Goal: Transaction & Acquisition: Subscribe to service/newsletter

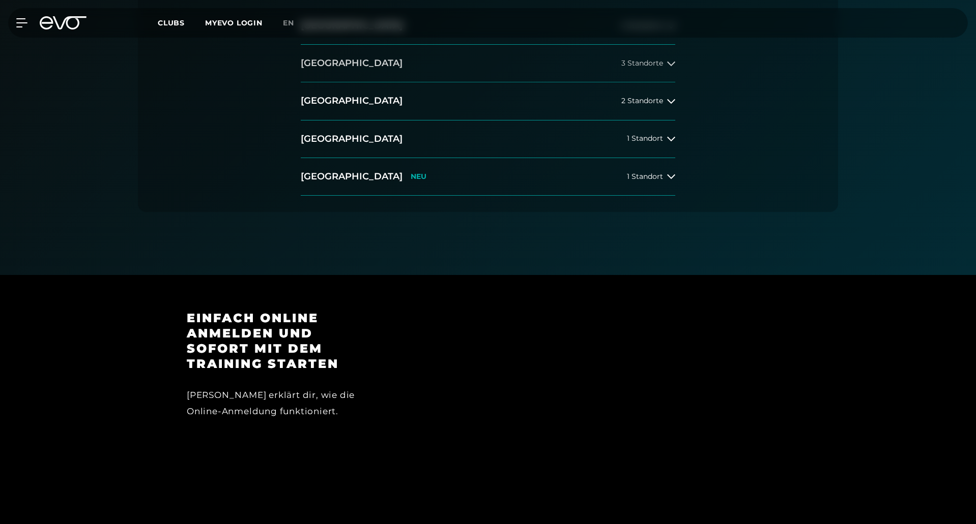
click at [330, 66] on button "[GEOGRAPHIC_DATA] 3 Standorte" at bounding box center [488, 64] width 374 height 38
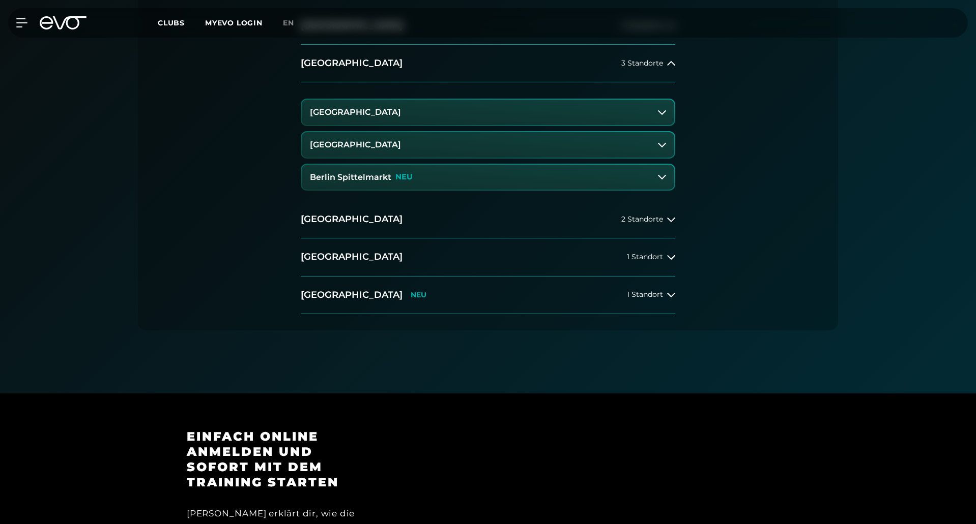
click at [337, 141] on h3 "[GEOGRAPHIC_DATA]" at bounding box center [355, 144] width 91 height 9
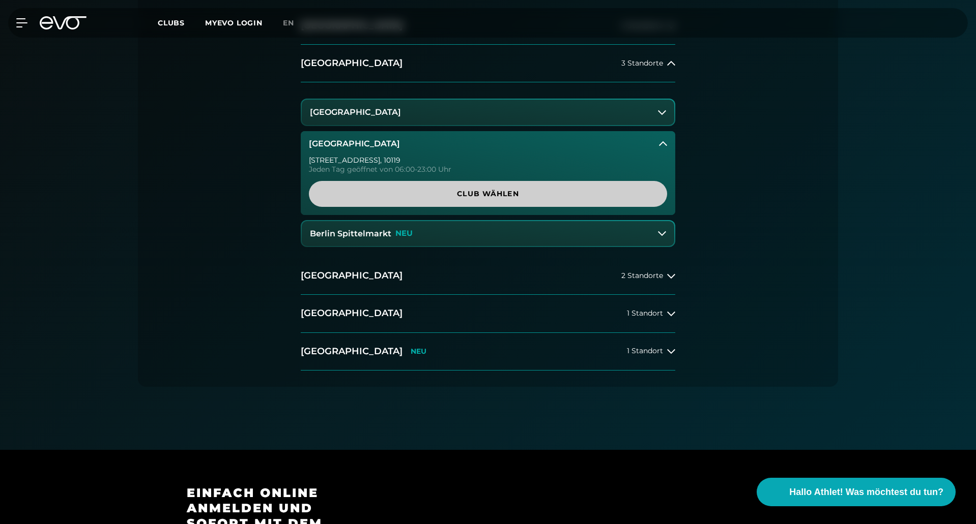
click at [430, 196] on span "Club wählen" at bounding box center [487, 194] width 309 height 11
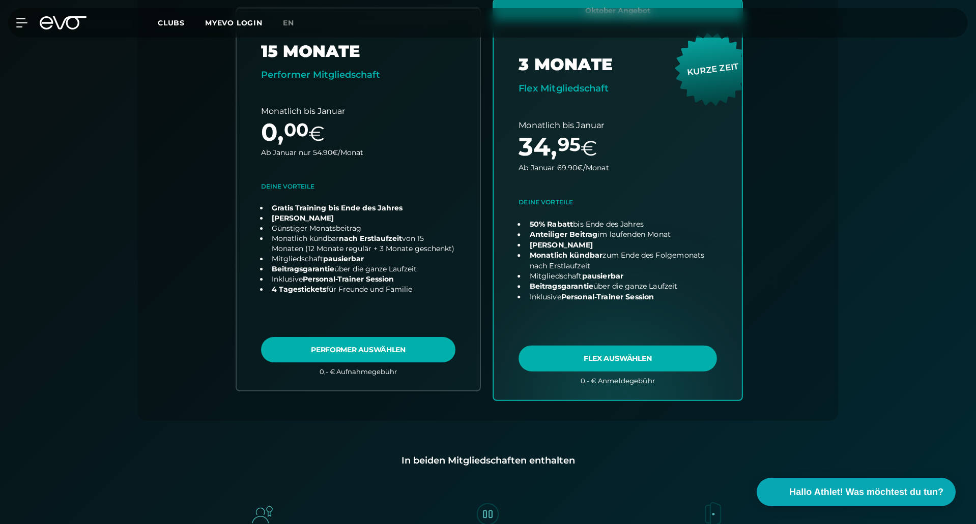
scroll to position [377, 0]
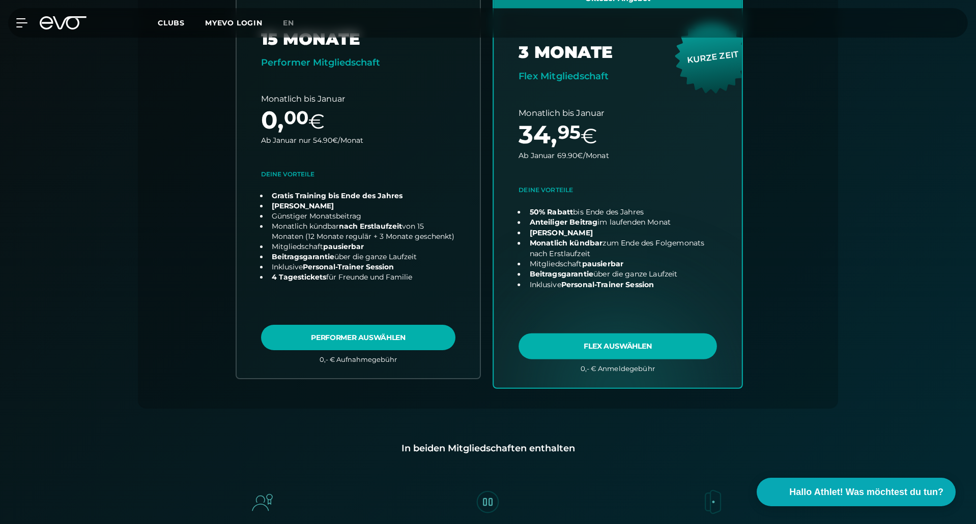
click at [619, 215] on link "choose plan" at bounding box center [617, 187] width 248 height 400
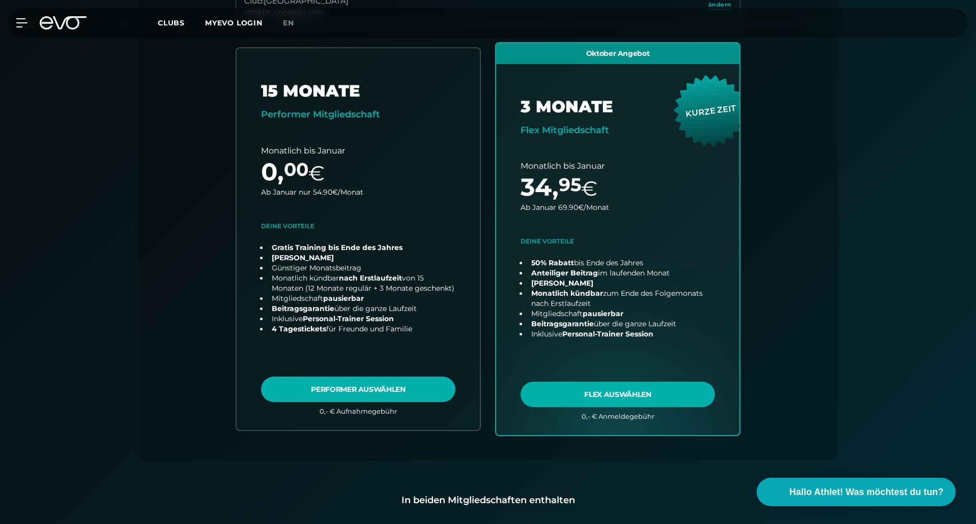
scroll to position [276, 0]
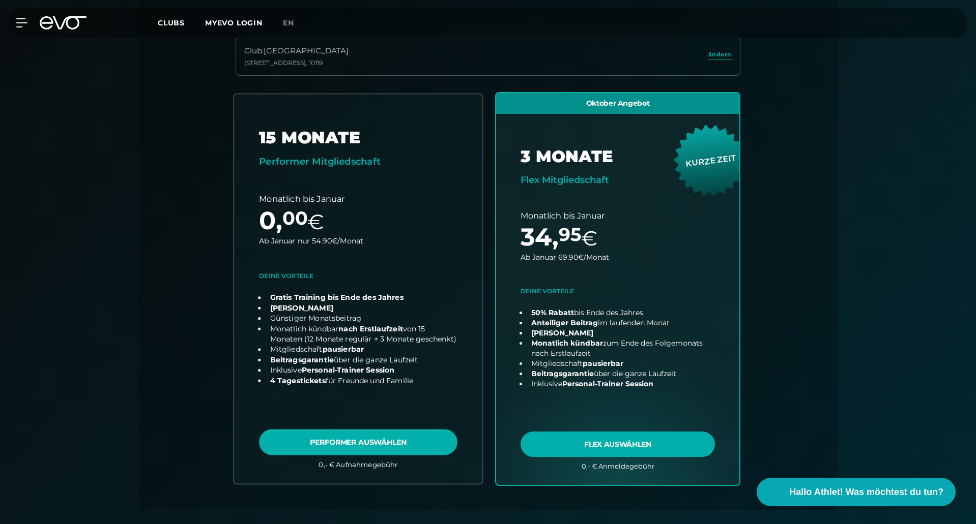
click at [385, 444] on link "choose plan" at bounding box center [358, 289] width 248 height 390
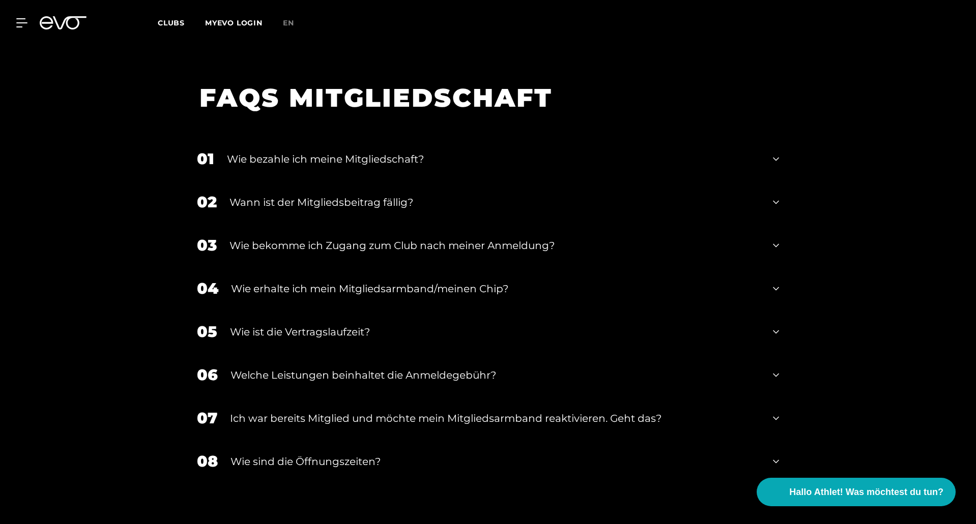
scroll to position [1802, 0]
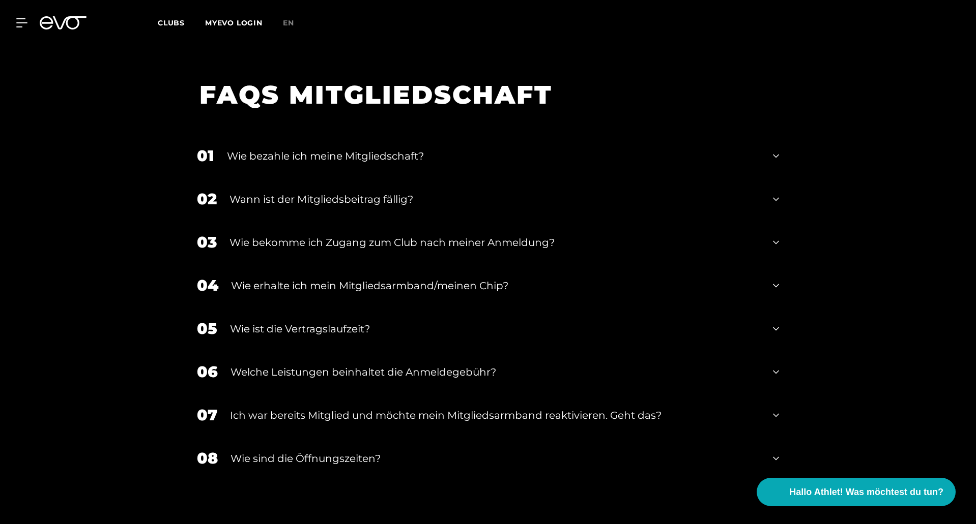
click at [365, 365] on div "Welche Leistungen beinhaltet die Anmeldegebühr?" at bounding box center [494, 372] width 529 height 15
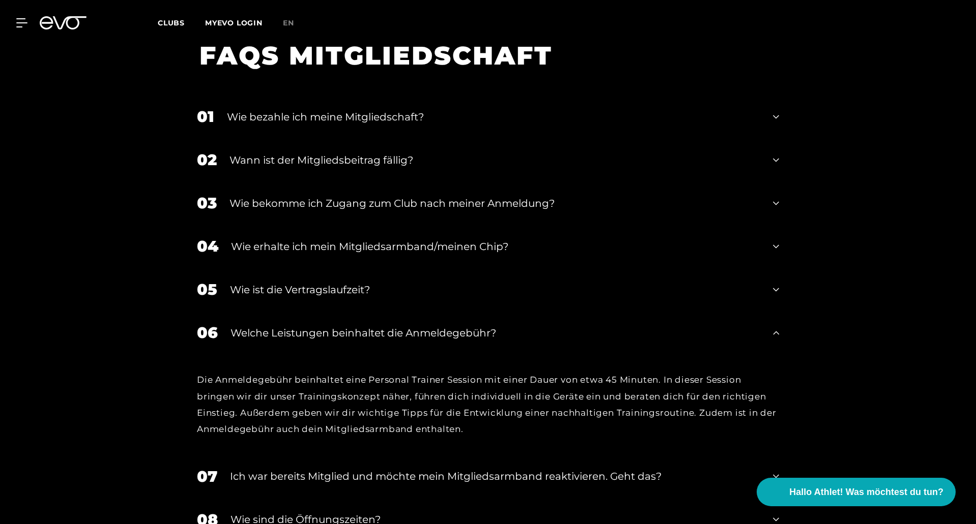
scroll to position [1852, 0]
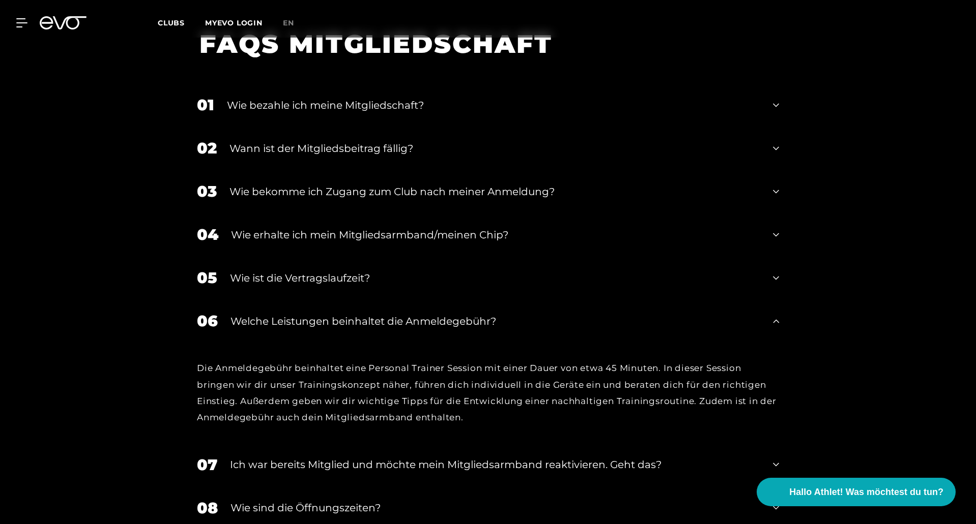
click at [325, 314] on div "Welche Leistungen beinhaltet die Anmeldegebühr?" at bounding box center [494, 321] width 529 height 15
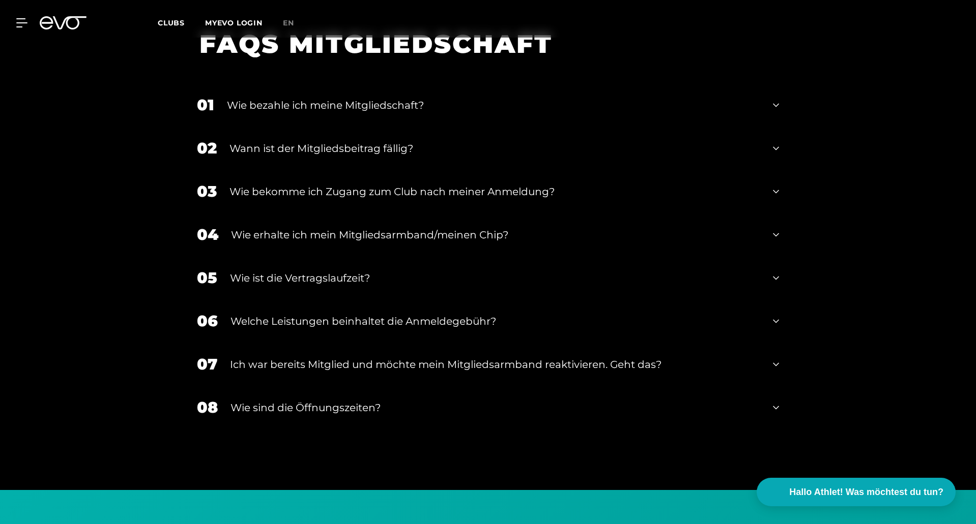
click at [283, 314] on div "Welche Leistungen beinhaltet die Anmeldegebühr?" at bounding box center [494, 321] width 529 height 15
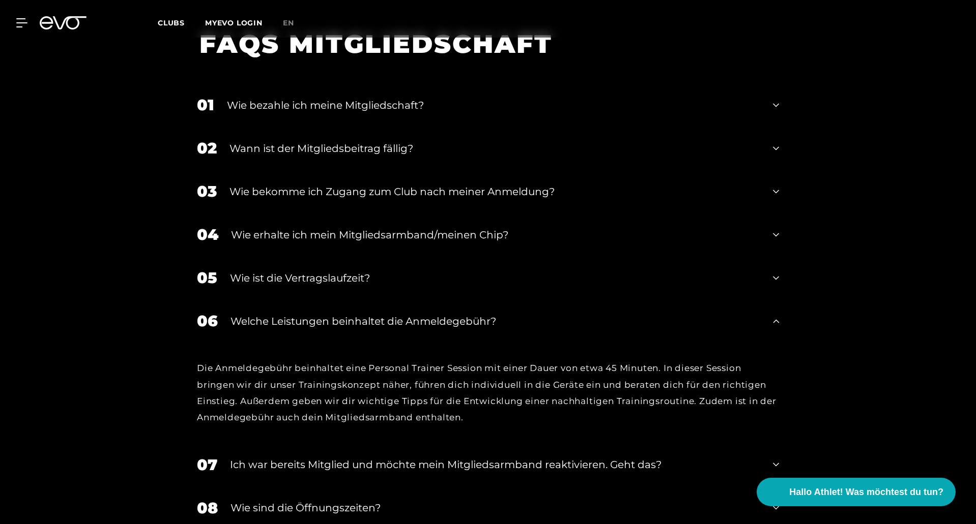
click at [280, 314] on div "Welche Leistungen beinhaltet die Anmeldegebühr?" at bounding box center [494, 321] width 529 height 15
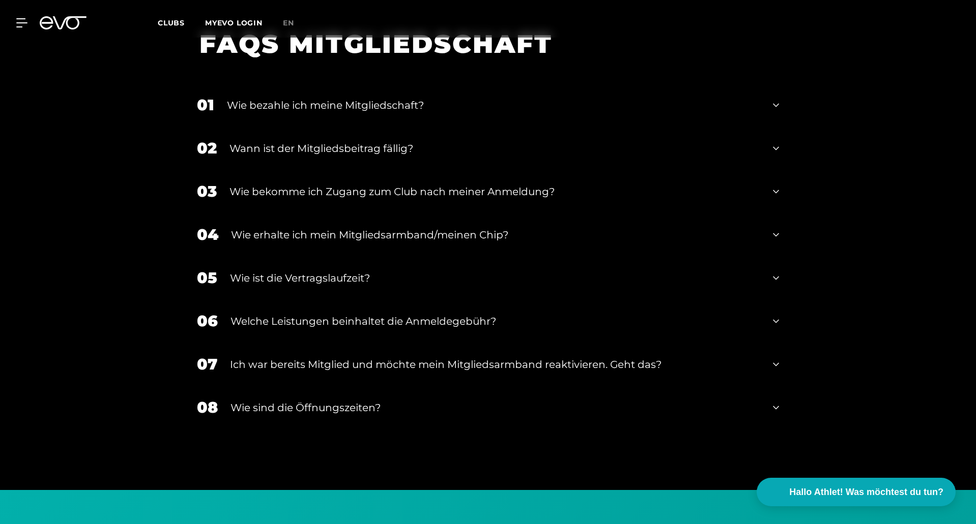
click at [263, 357] on div "Ich war bereits Mitglied und möchte mein Mitgliedsarmband reaktivieren. Geht da…" at bounding box center [495, 364] width 530 height 15
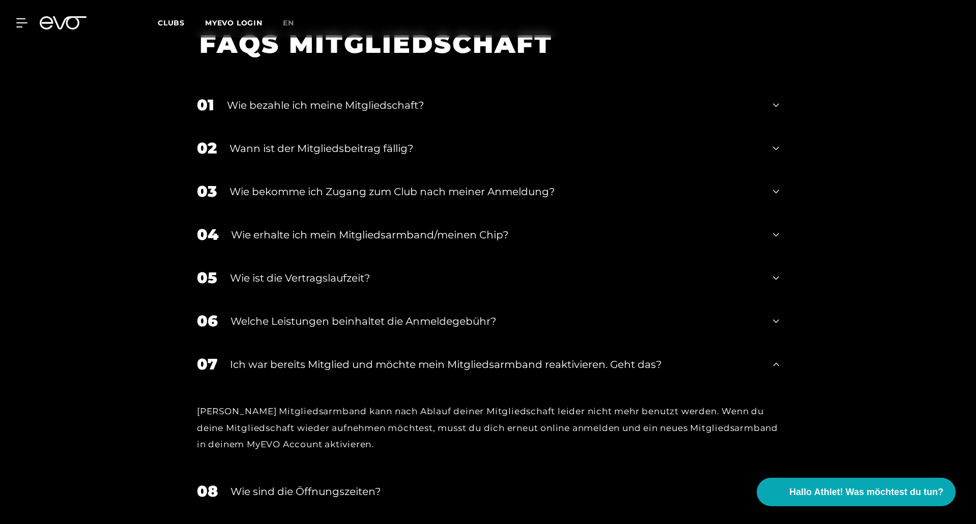
click at [263, 357] on div "Ich war bereits Mitglied und möchte mein Mitgliedsarmband reaktivieren. Geht da…" at bounding box center [495, 364] width 530 height 15
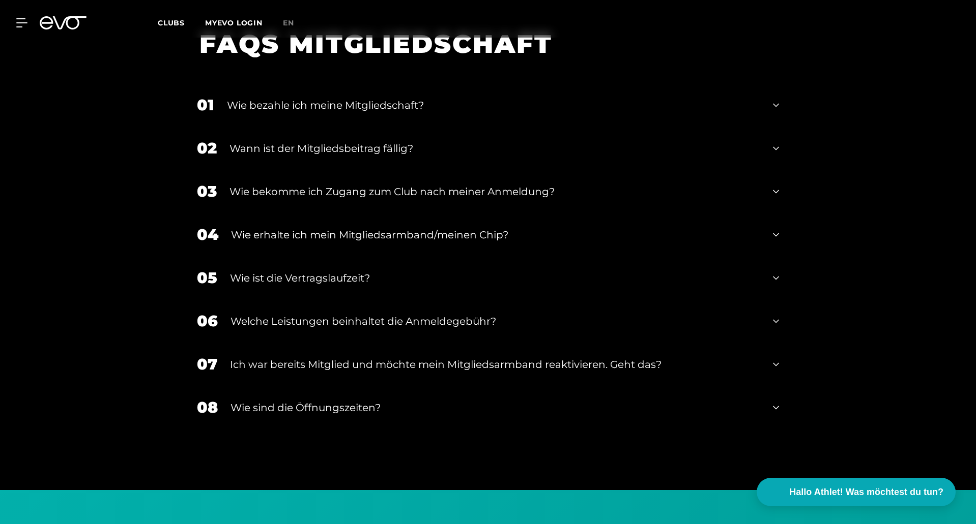
click at [287, 400] on div "Wie sind die Öffnungszeiten?" at bounding box center [494, 407] width 529 height 15
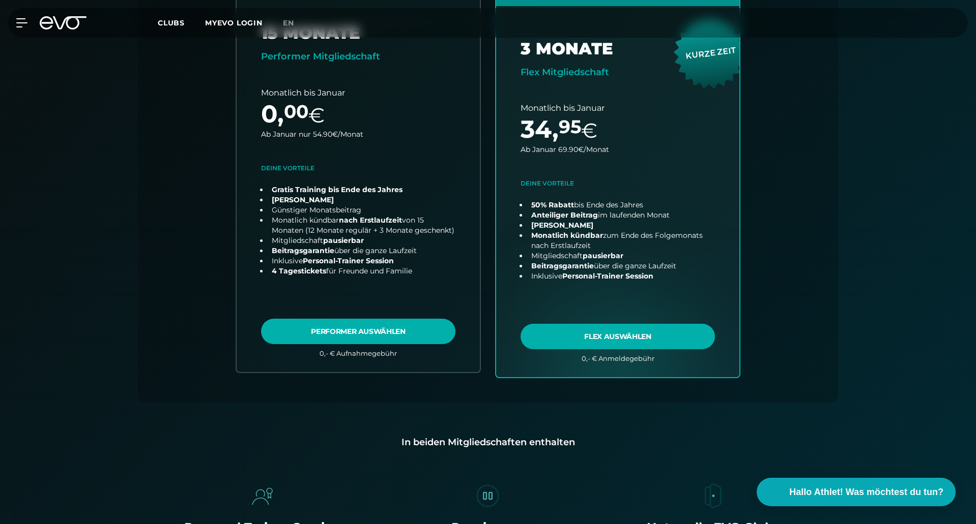
scroll to position [259, 0]
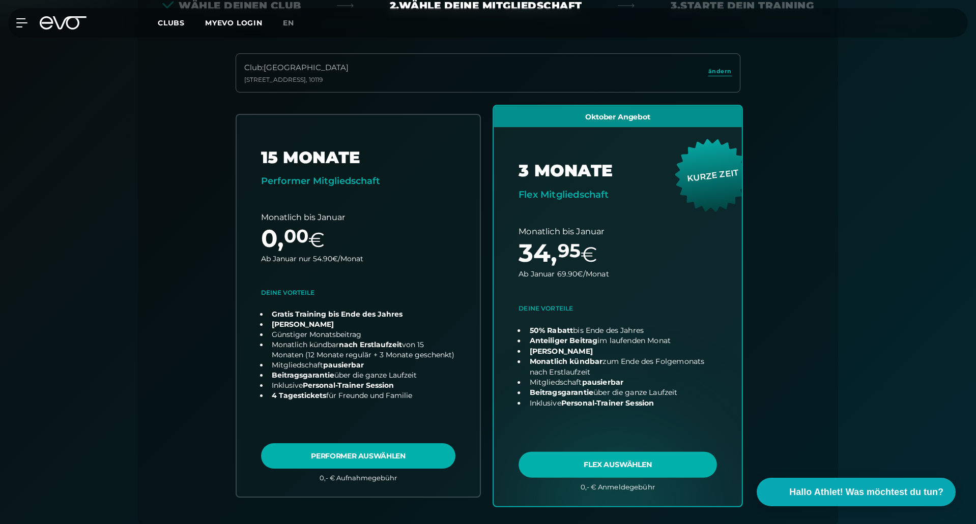
click at [597, 462] on link "choose plan" at bounding box center [617, 306] width 248 height 400
click at [586, 463] on link "choose plan" at bounding box center [617, 306] width 248 height 400
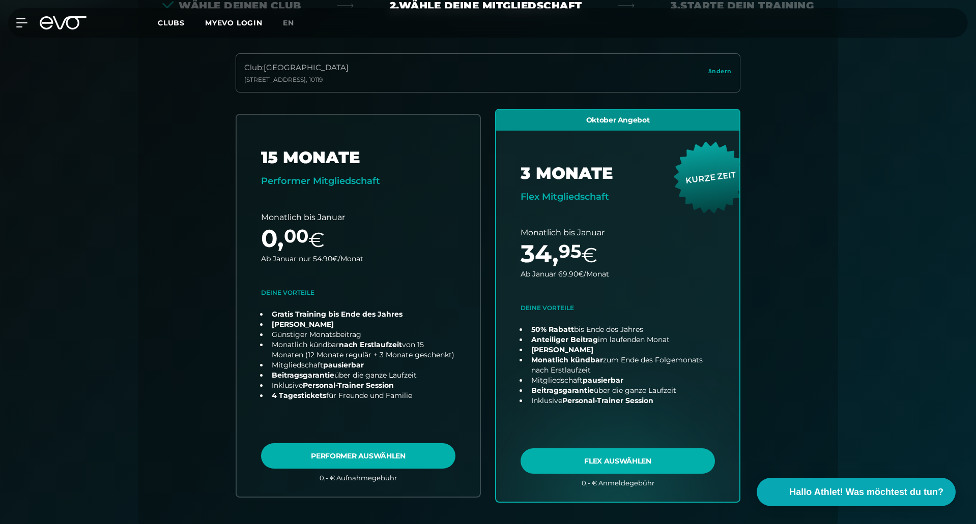
click at [200, 272] on div "Club : [STREET_ADDRESS] ändern 15 MONATE Performer Mitgliedschaft Monatlich bis…" at bounding box center [487, 290] width 651 height 474
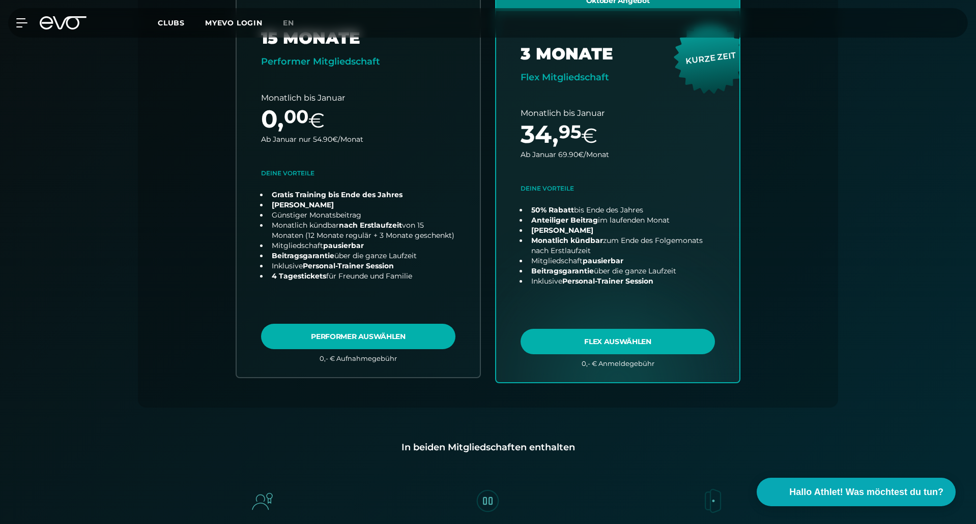
scroll to position [361, 0]
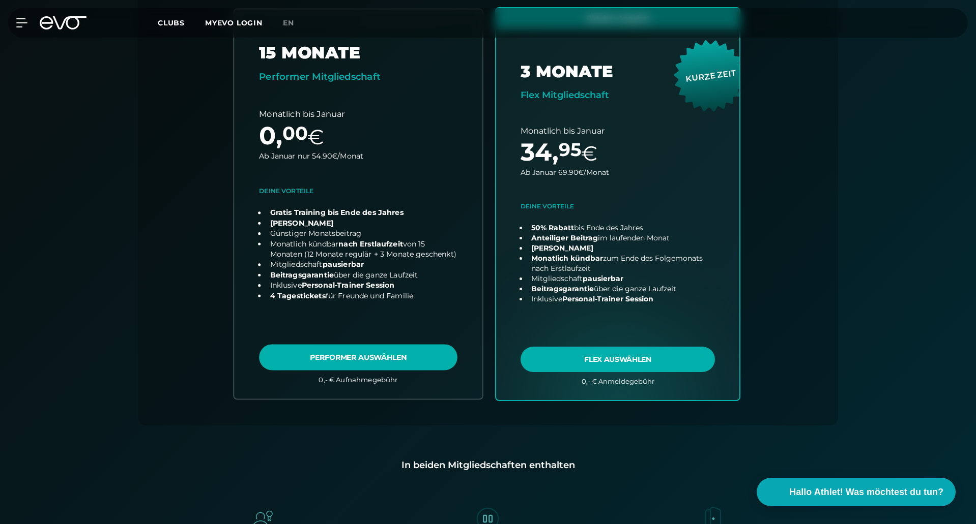
click at [354, 359] on link "choose plan" at bounding box center [358, 204] width 248 height 390
